Goal: Complete application form: Complete application form

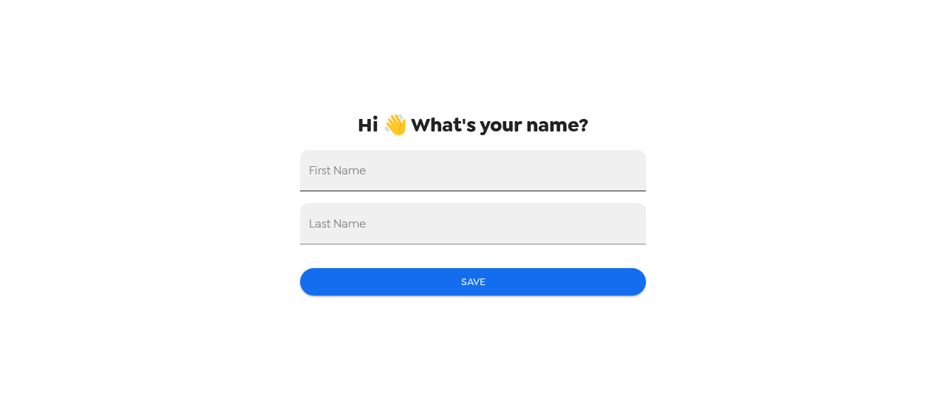
click at [478, 172] on input "First Name" at bounding box center [473, 170] width 346 height 41
type input "Zeb"
type input "Jacoby"
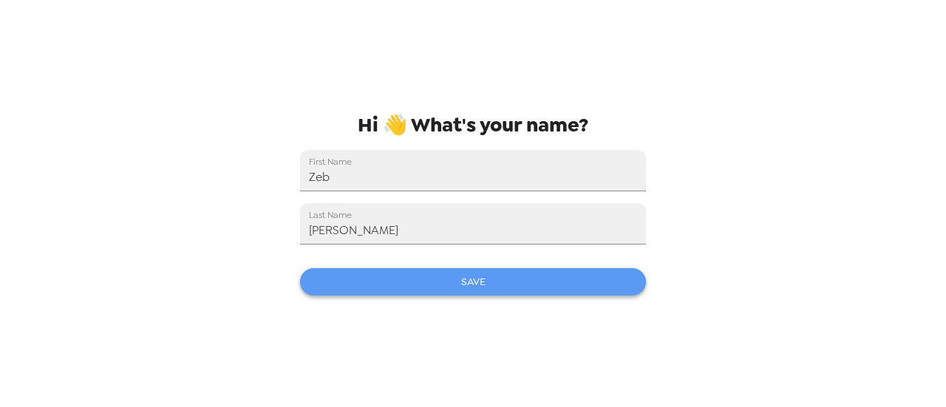
click at [502, 269] on button "Save" at bounding box center [473, 281] width 346 height 27
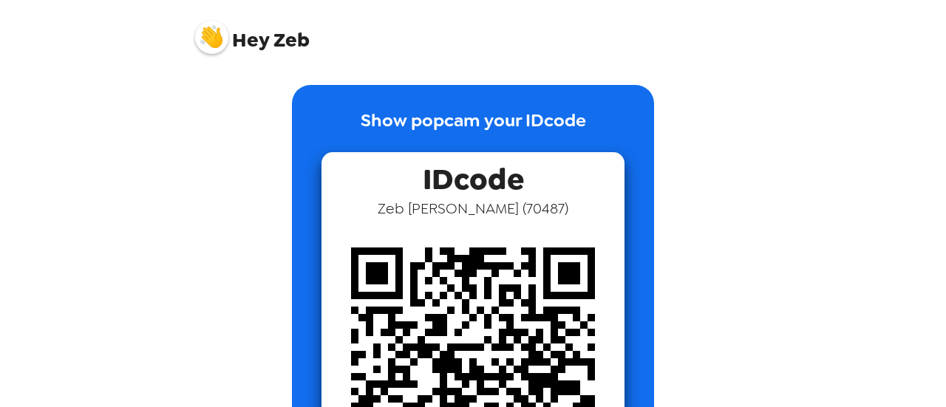
click at [281, 50] on span "Hey Zeb" at bounding box center [252, 31] width 115 height 37
click at [216, 37] on img at bounding box center [211, 37] width 33 height 33
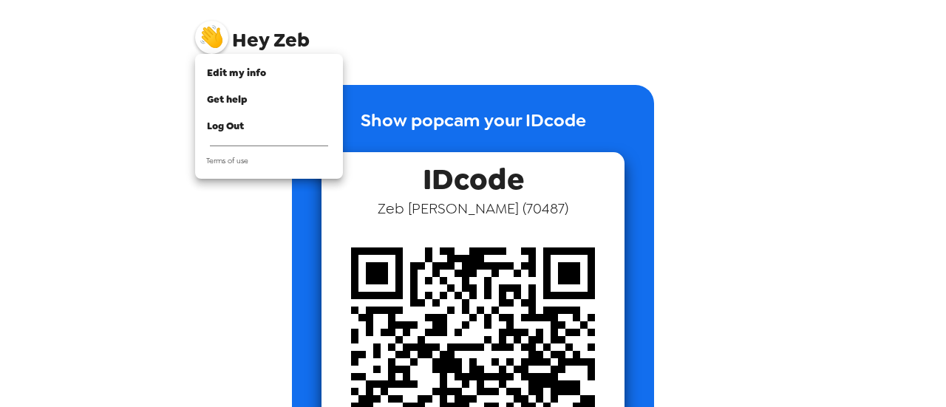
click at [143, 73] on div at bounding box center [473, 203] width 946 height 407
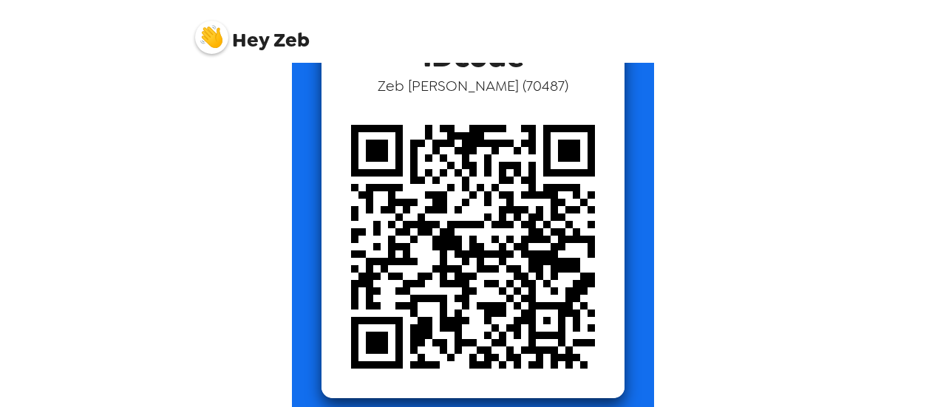
scroll to position [158, 0]
